Goal: Task Accomplishment & Management: Use online tool/utility

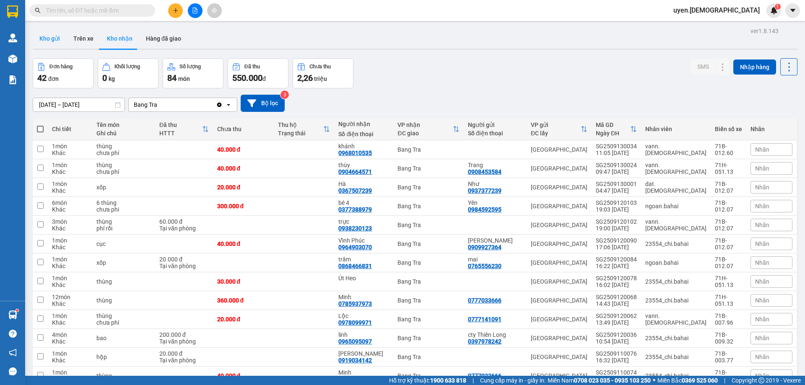
click at [49, 36] on button "Kho gửi" at bounding box center [50, 39] width 34 height 20
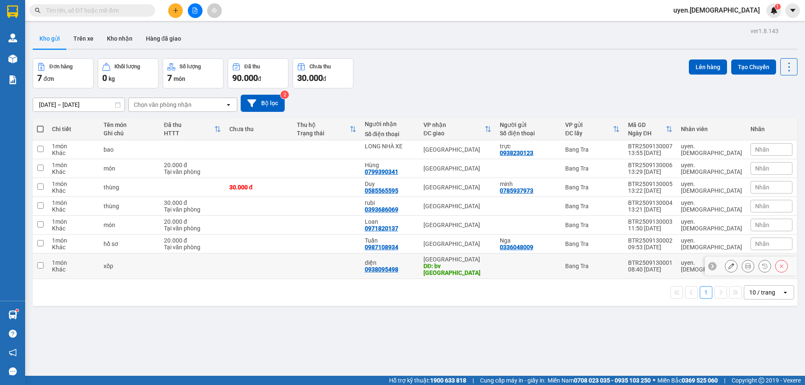
click at [360, 267] on td at bounding box center [327, 267] width 68 height 26
checkbox input "true"
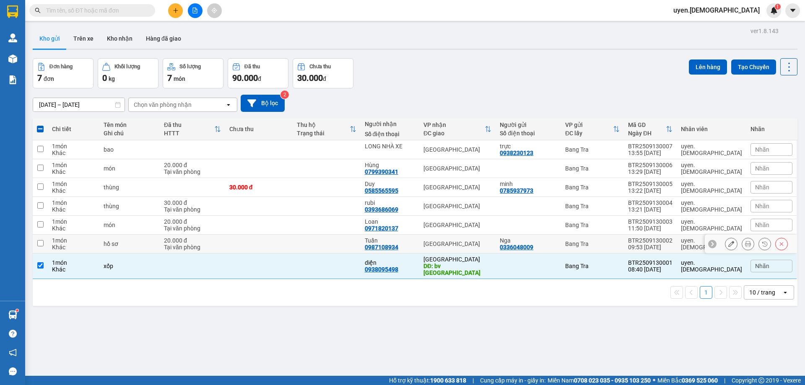
click at [360, 240] on td at bounding box center [327, 244] width 68 height 19
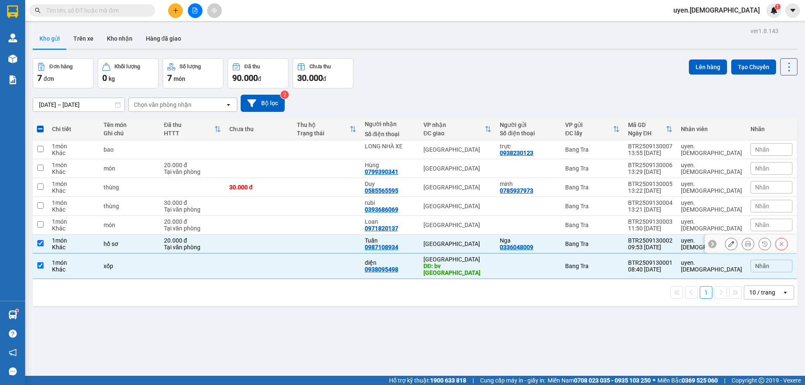
click at [360, 245] on td at bounding box center [327, 244] width 68 height 19
checkbox input "false"
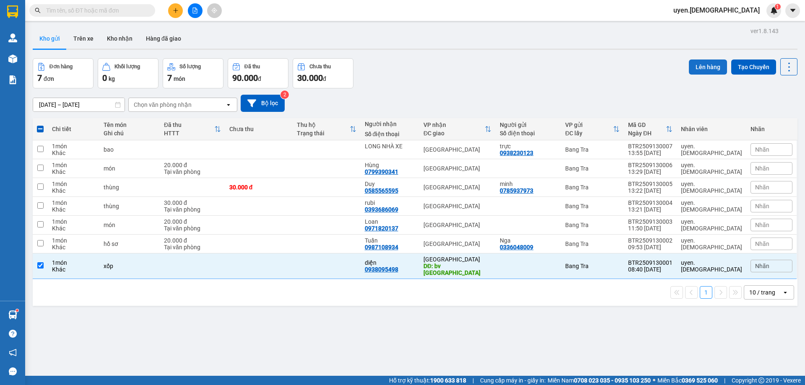
click at [714, 64] on button "Lên hàng" at bounding box center [708, 67] width 38 height 15
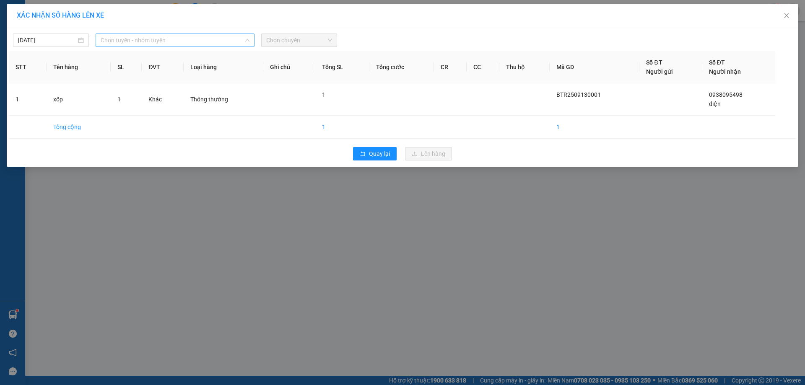
click at [151, 41] on span "Chọn tuyến - nhóm tuyến" at bounding box center [175, 40] width 149 height 13
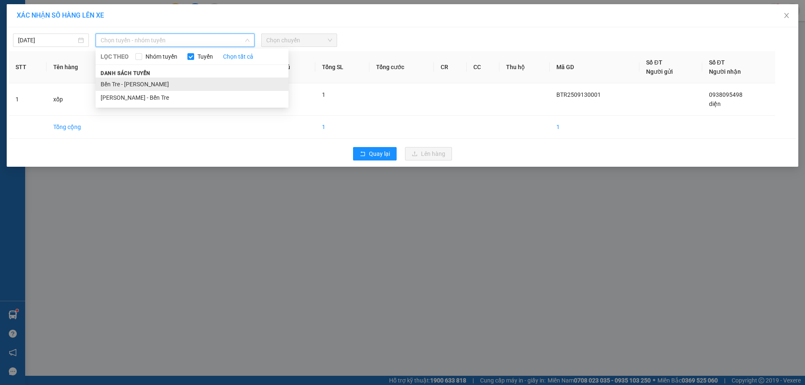
click at [150, 82] on li "Bến Tre - [PERSON_NAME]" at bounding box center [192, 84] width 193 height 13
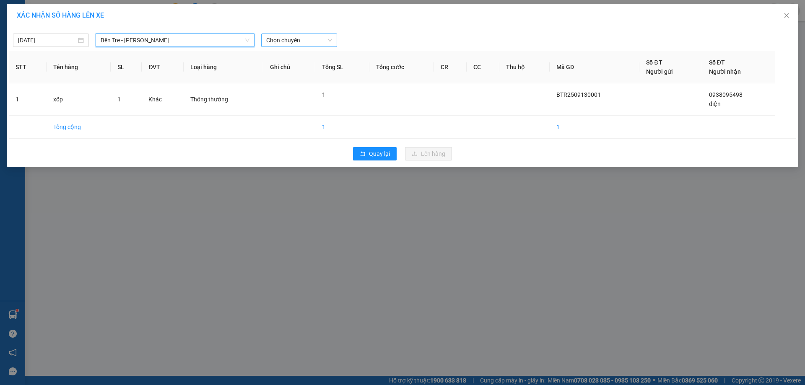
click at [306, 39] on span "Chọn chuyến" at bounding box center [299, 40] width 66 height 13
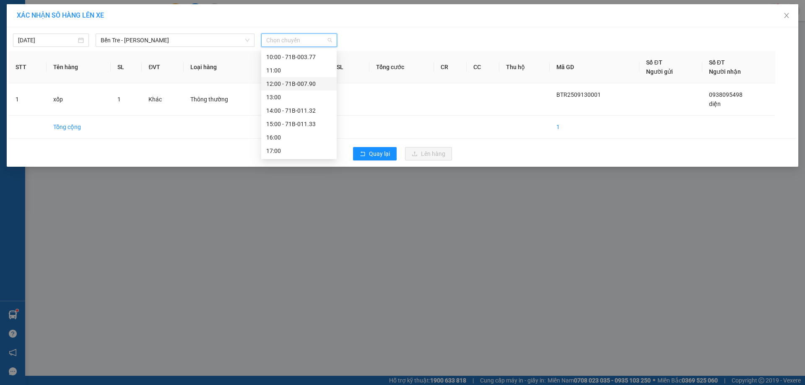
scroll to position [79, 0]
click at [284, 88] on div "09:00 - 71B-012.68" at bounding box center [298, 85] width 65 height 9
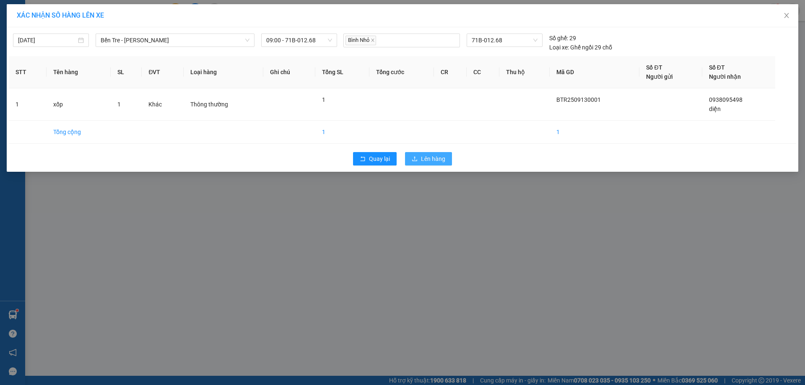
click at [446, 154] on button "Lên hàng" at bounding box center [428, 158] width 47 height 13
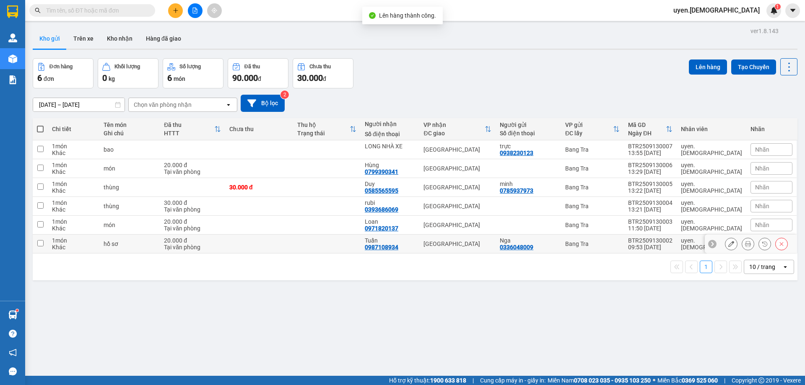
click at [317, 239] on td at bounding box center [327, 244] width 68 height 19
checkbox input "true"
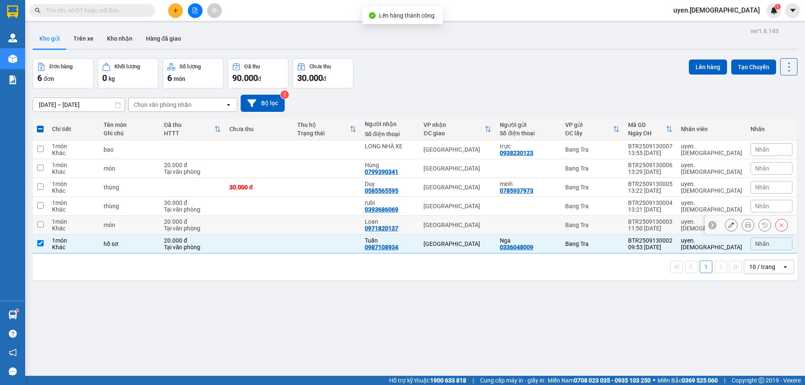
click at [325, 225] on td at bounding box center [327, 225] width 68 height 19
checkbox input "true"
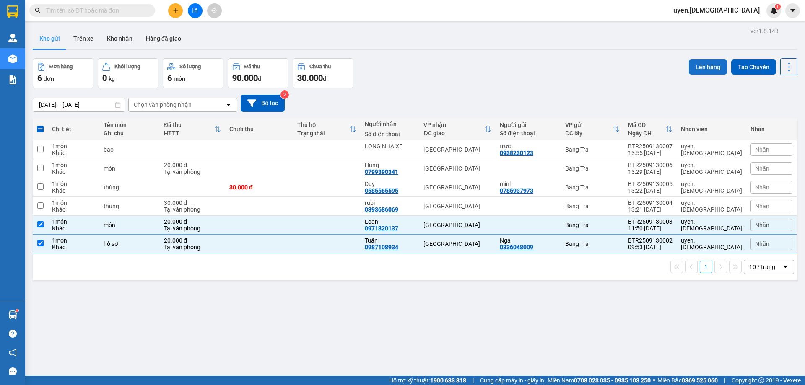
click at [694, 65] on button "Lên hàng" at bounding box center [708, 67] width 38 height 15
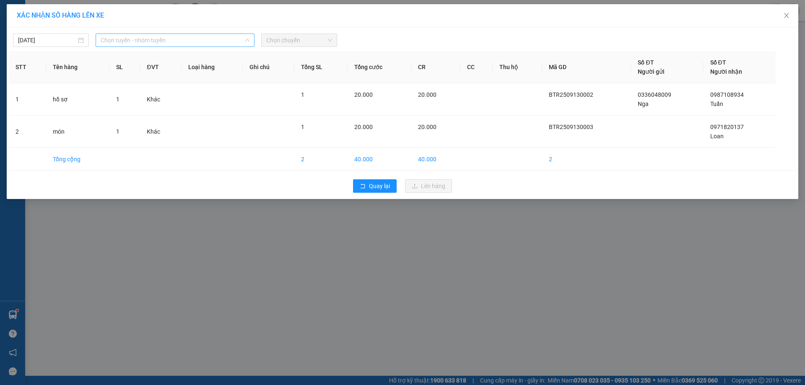
click at [171, 38] on span "Chọn tuyến - nhóm tuyến" at bounding box center [175, 40] width 149 height 13
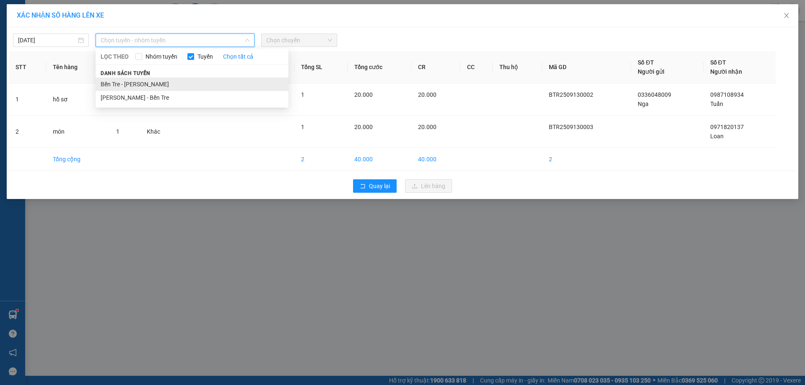
click at [146, 79] on li "Bến Tre - [PERSON_NAME]" at bounding box center [192, 84] width 193 height 13
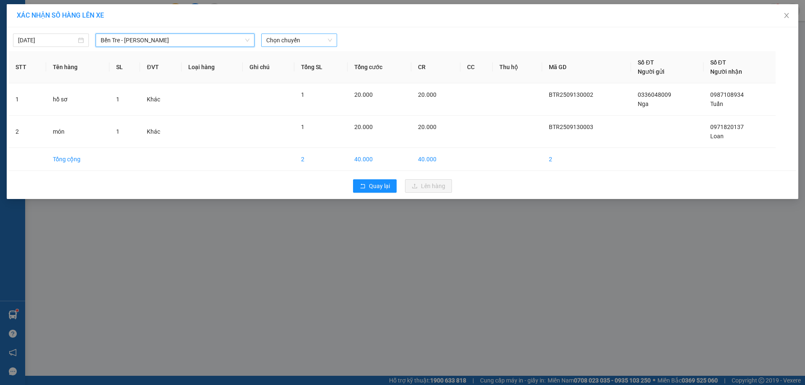
click at [283, 36] on span "Chọn chuyến" at bounding box center [299, 40] width 66 height 13
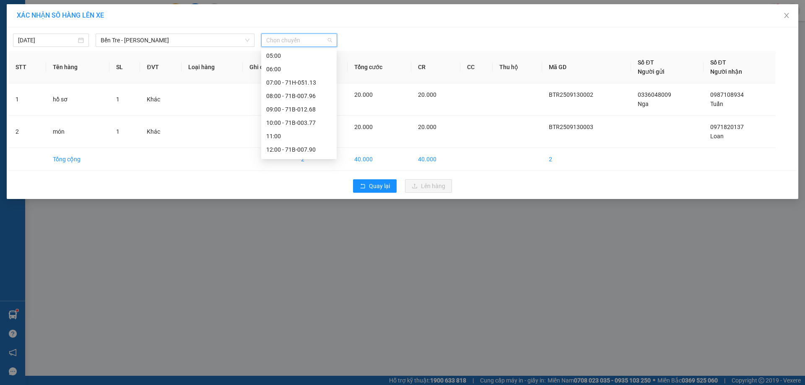
scroll to position [121, 0]
click at [282, 88] on div "12:00 - 71B-007.90" at bounding box center [298, 83] width 65 height 9
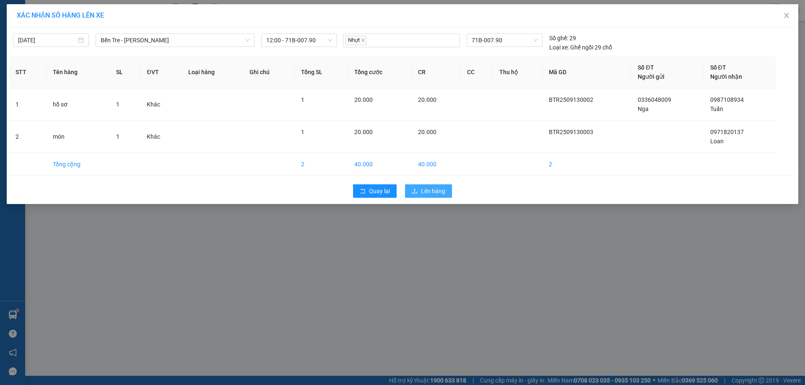
click at [421, 188] on span "Lên hàng" at bounding box center [433, 191] width 24 height 9
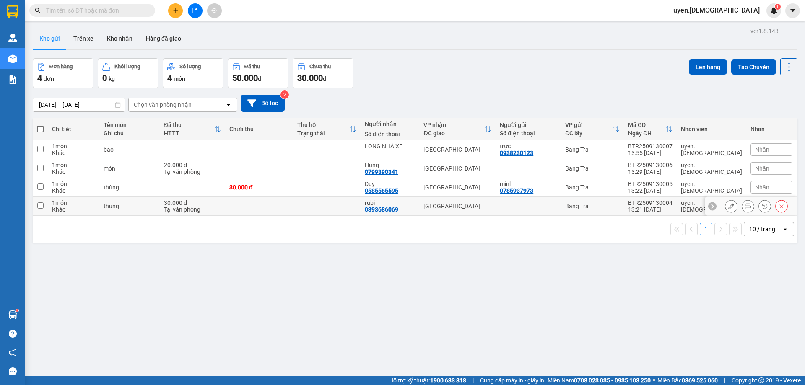
click at [274, 202] on td at bounding box center [259, 206] width 68 height 19
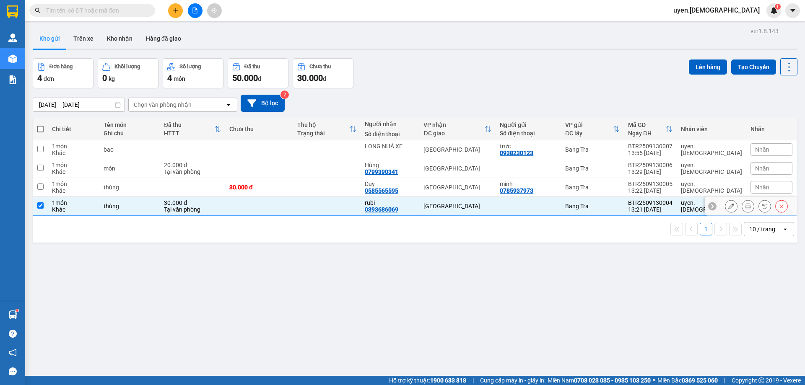
checkbox input "true"
click at [281, 188] on div "30.000 đ" at bounding box center [259, 187] width 60 height 7
checkbox input "true"
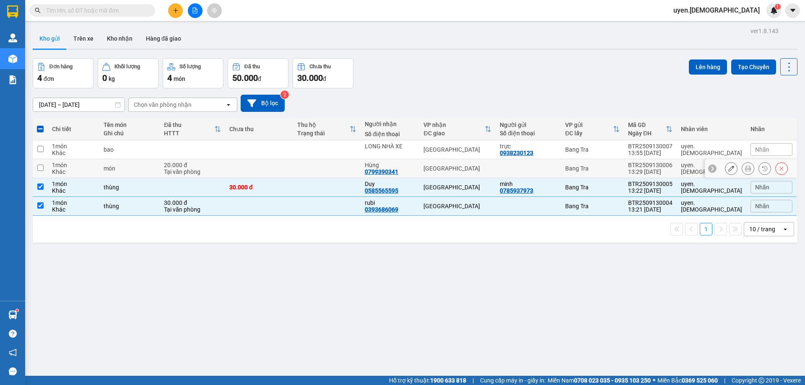
click at [282, 173] on td at bounding box center [259, 168] width 68 height 19
checkbox input "true"
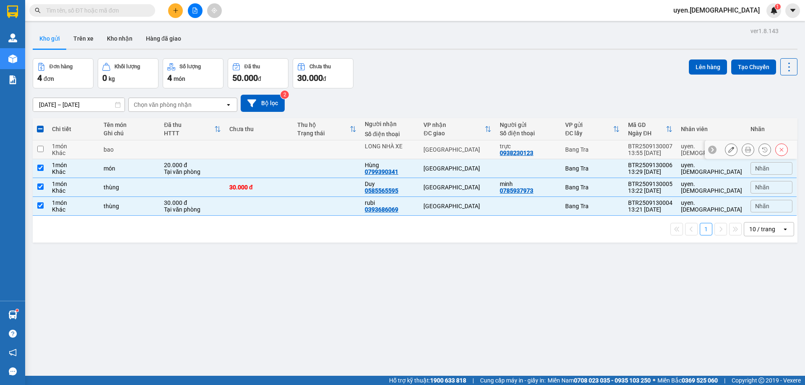
click at [281, 151] on td at bounding box center [259, 149] width 68 height 19
checkbox input "true"
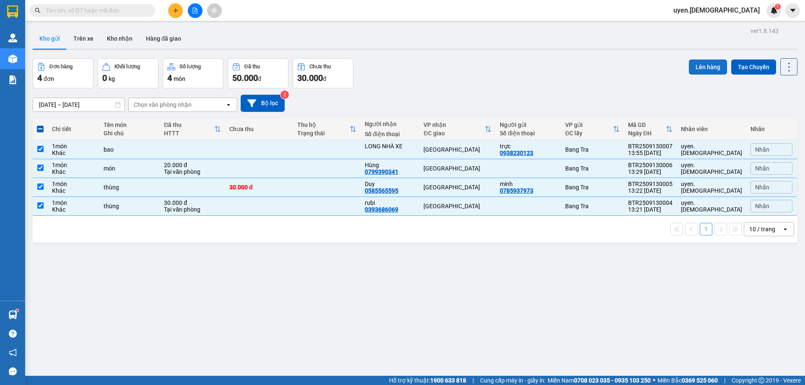
click at [692, 65] on button "Lên hàng" at bounding box center [708, 67] width 38 height 15
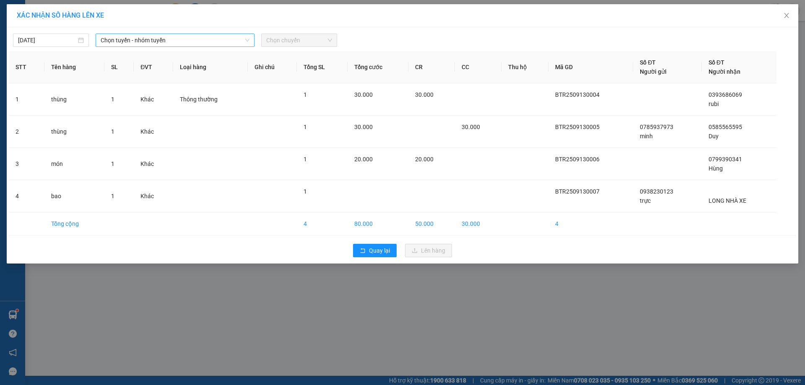
click at [223, 40] on span "Chọn tuyến - nhóm tuyến" at bounding box center [175, 40] width 149 height 13
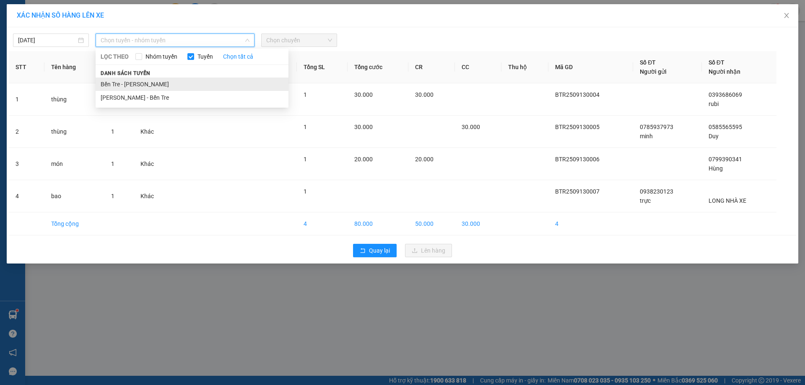
click at [153, 87] on li "Bến Tre - [PERSON_NAME]" at bounding box center [192, 84] width 193 height 13
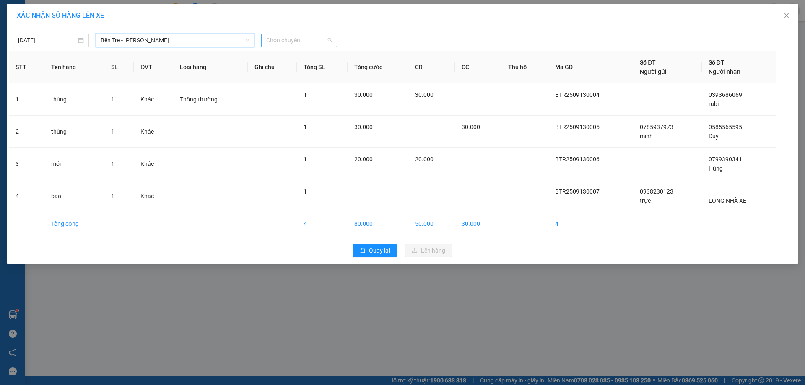
click at [321, 44] on span "Chọn chuyến" at bounding box center [299, 40] width 66 height 13
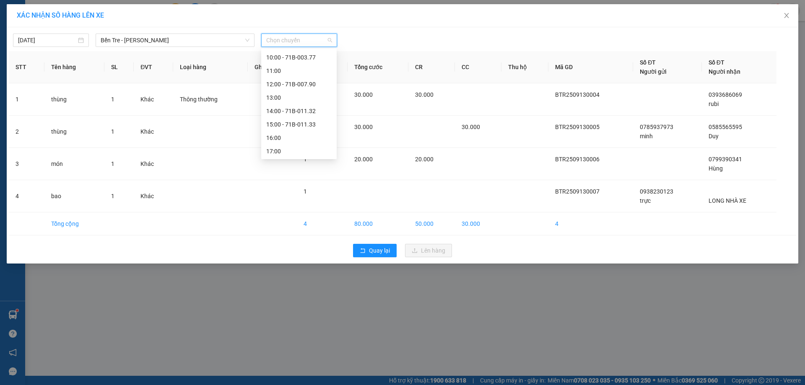
scroll to position [121, 0]
click at [291, 122] on div "15:00 - 71B-011.33" at bounding box center [298, 123] width 65 height 9
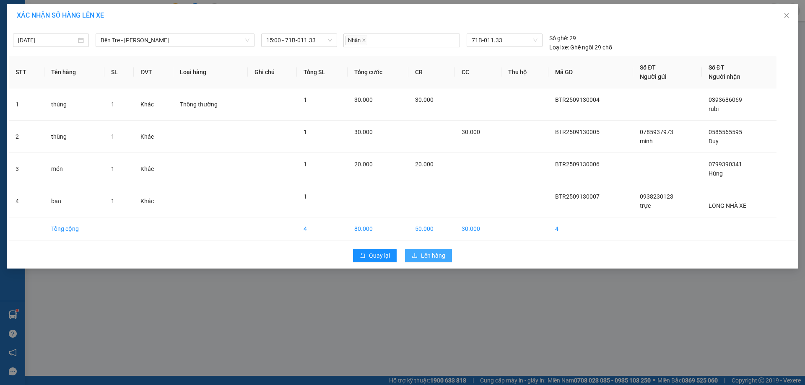
click at [421, 250] on button "Lên hàng" at bounding box center [428, 255] width 47 height 13
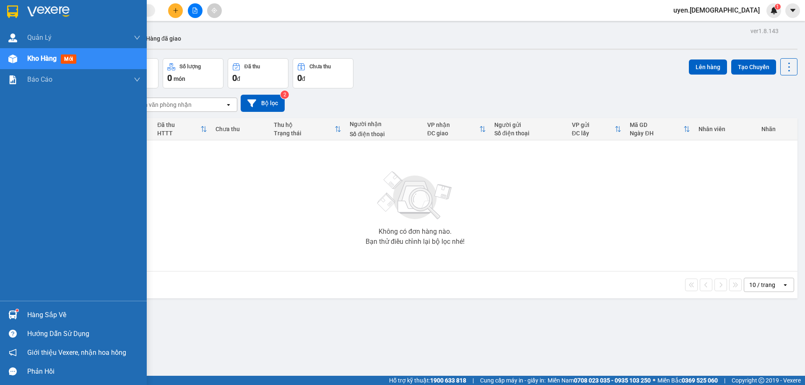
click at [23, 317] on div "Hàng sắp về" at bounding box center [73, 315] width 147 height 19
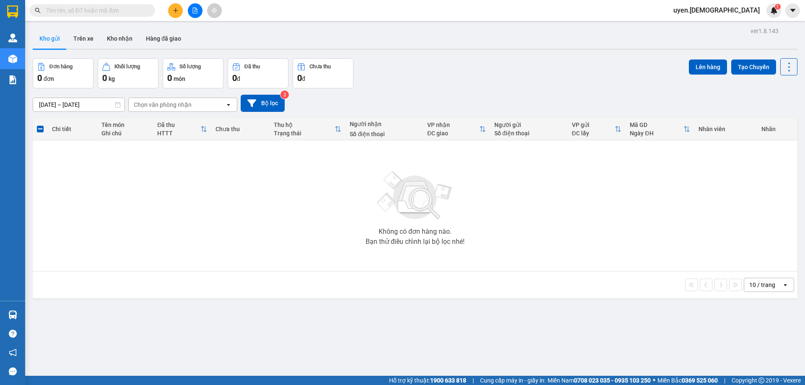
click at [134, 236] on section "Kết quả tìm kiếm ( 0 ) Bộ lọc No Data uyen.bahai 1 Quản Lý Quản lý khách hàng m…" at bounding box center [402, 192] width 805 height 385
click at [124, 32] on button "Kho nhận" at bounding box center [119, 39] width 39 height 20
